Goal: Transaction & Acquisition: Purchase product/service

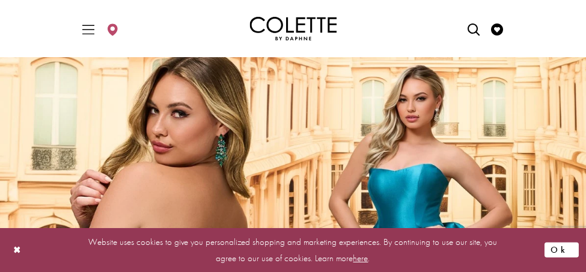
click at [563, 249] on button "Ok" at bounding box center [562, 249] width 34 height 15
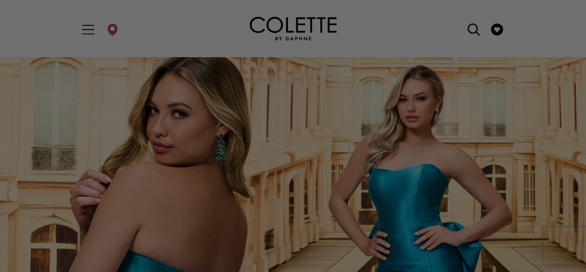
click at [585, 264] on div at bounding box center [296, 137] width 592 height 275
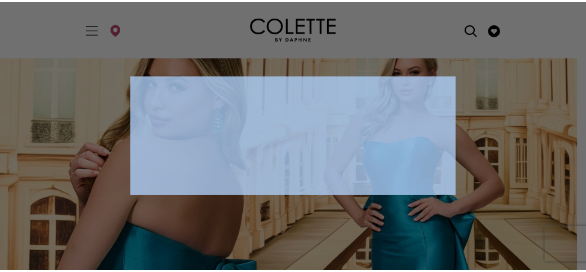
scroll to position [48, 0]
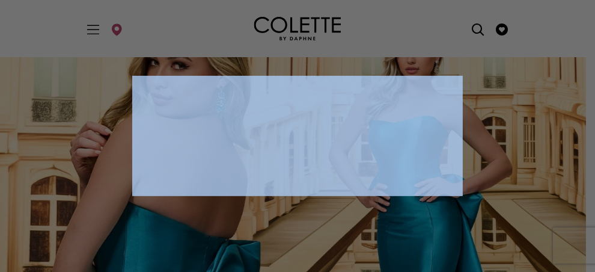
click at [585, 264] on div at bounding box center [300, 137] width 601 height 275
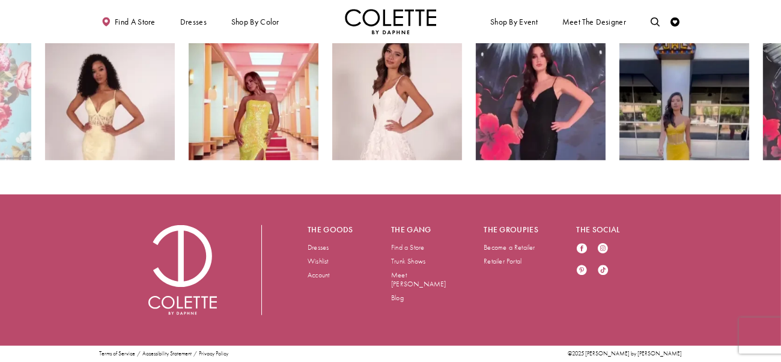
scroll to position [1829, 0]
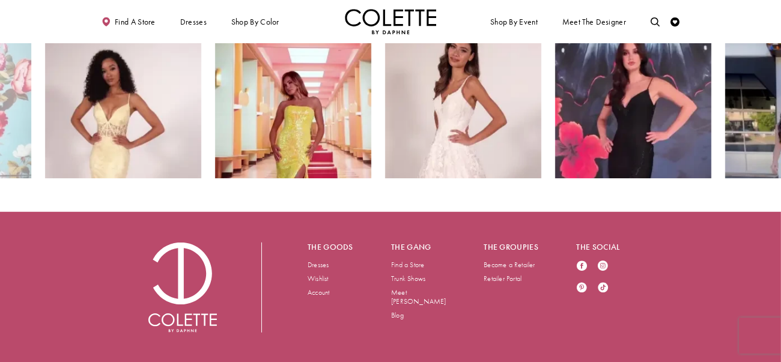
drag, startPoint x: 549, startPoint y: 0, endPoint x: 463, endPoint y: 37, distance: 93.1
click at [463, 34] on ul "Shop By Event Dresses Occasion EVENING DRESSES PROM DRESSES PAGEANT DRESSES" at bounding box center [541, 21] width 301 height 25
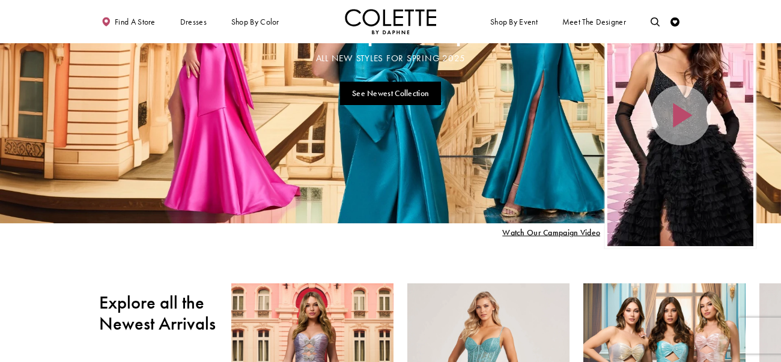
scroll to position [0, 0]
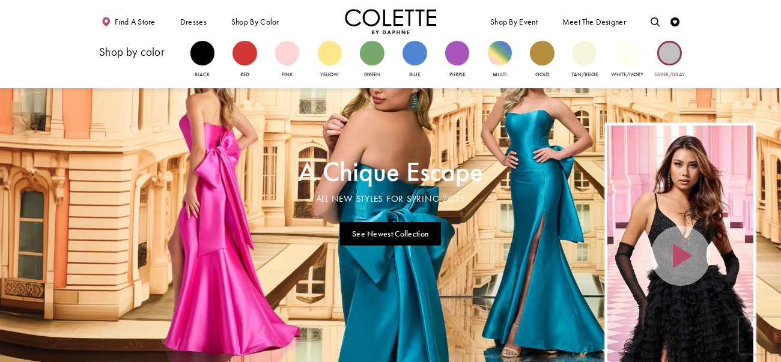
click at [585, 65] on div "Primary block" at bounding box center [670, 53] width 24 height 24
